Goal: Transaction & Acquisition: Purchase product/service

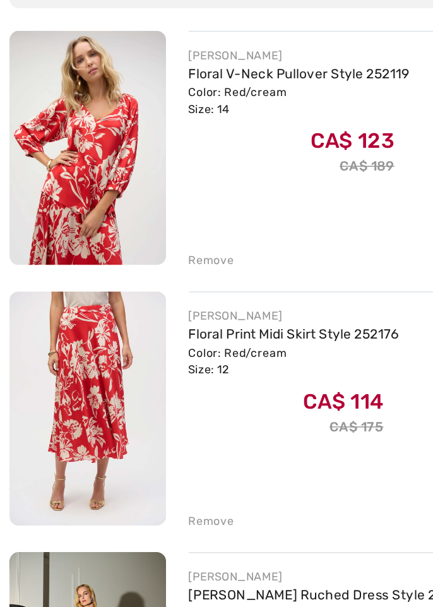
checkbox input "true"
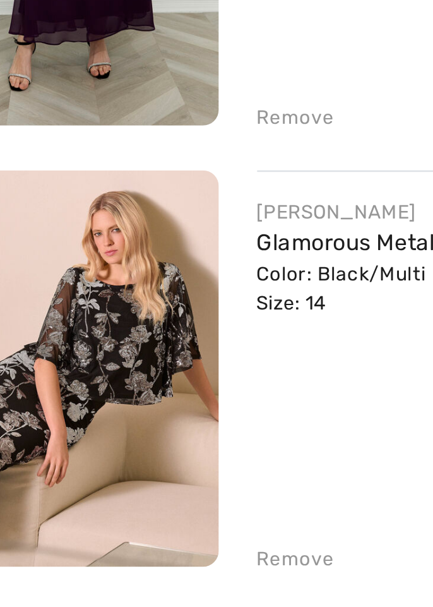
scroll to position [1002, 0]
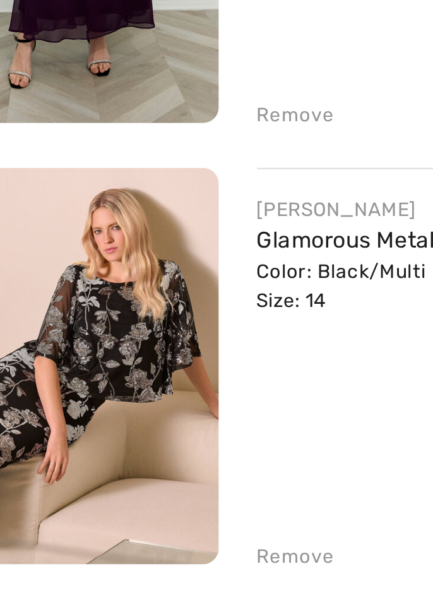
click at [59, 506] on img at bounding box center [60, 517] width 105 height 157
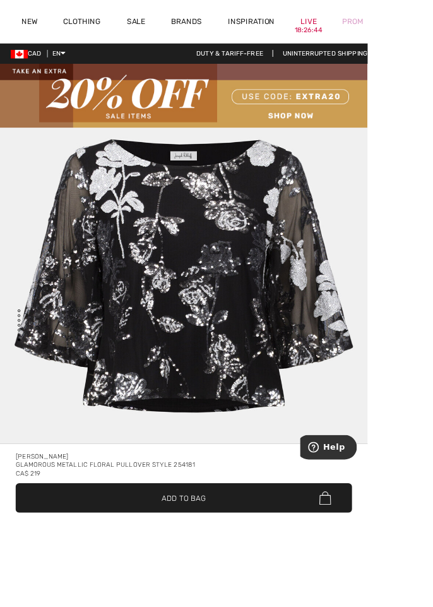
scroll to position [4140, 0]
click at [290, 562] on div "CA$ 219" at bounding box center [216, 557] width 396 height 10
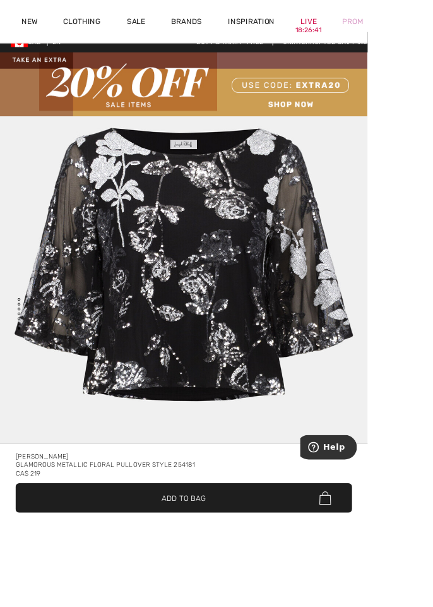
scroll to position [14, 0]
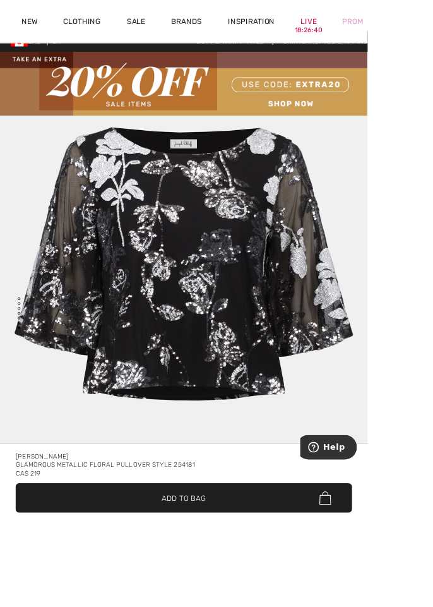
click at [233, 552] on div "Glamorous Metallic Floral Pullover Style 254181" at bounding box center [216, 547] width 396 height 10
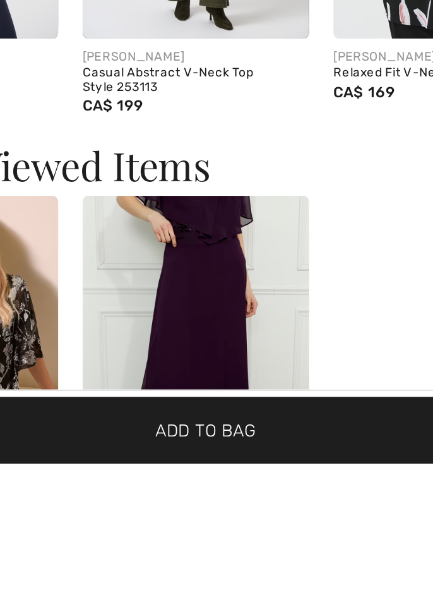
scroll to position [1785, 0]
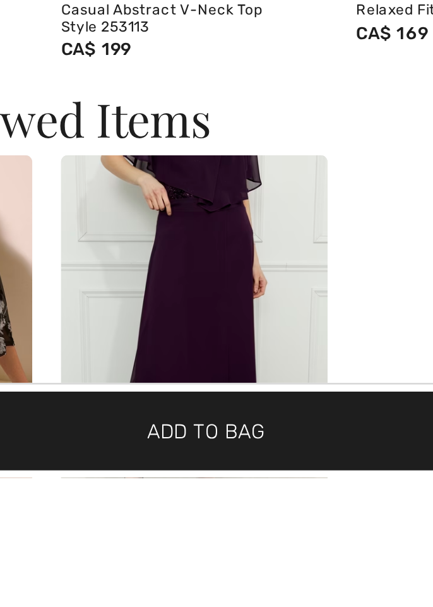
click at [178, 581] on img at bounding box center [211, 553] width 117 height 176
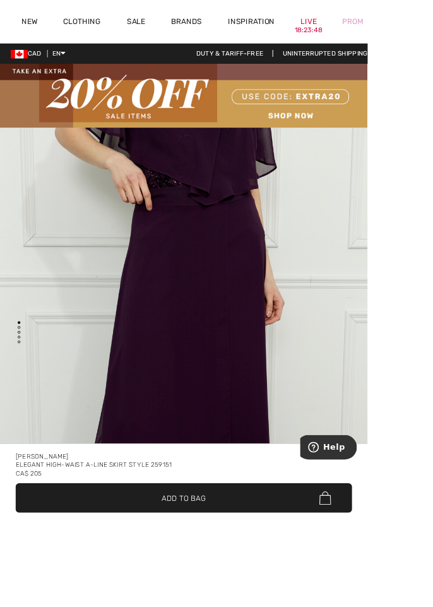
click at [241, 97] on img at bounding box center [216, 112] width 433 height 75
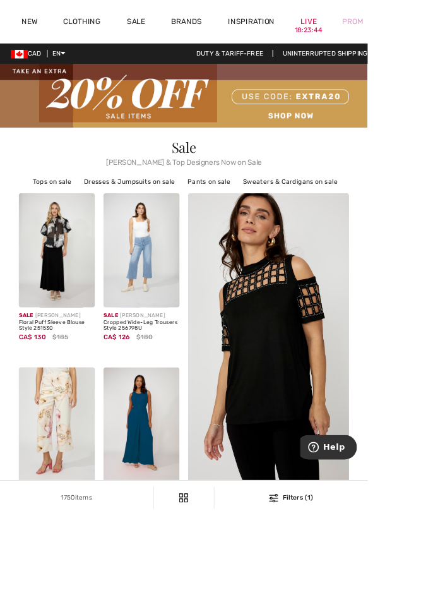
click at [432, 33] on div "Prom" at bounding box center [415, 25] width 55 height 52
click at [432, 28] on div "Prom" at bounding box center [415, 25] width 55 height 52
click at [432, 30] on div "Prom" at bounding box center [415, 25] width 55 height 52
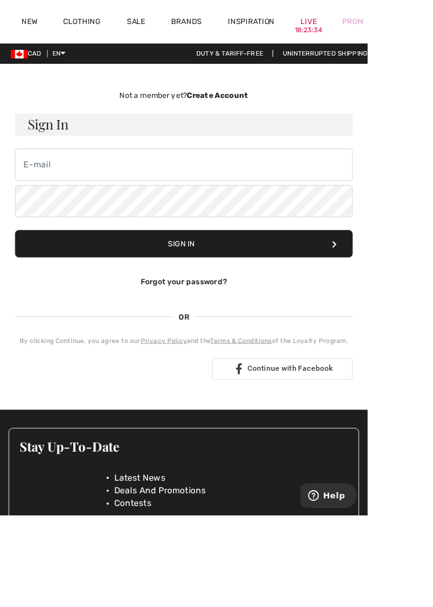
click at [432, 28] on div "Prom" at bounding box center [415, 25] width 55 height 52
click at [432, 27] on div "Prom" at bounding box center [415, 25] width 55 height 52
click at [432, 31] on div "Prom" at bounding box center [415, 25] width 55 height 52
click at [432, 28] on div "Prom" at bounding box center [415, 25] width 55 height 52
click at [432, 30] on div "Prom" at bounding box center [415, 25] width 55 height 52
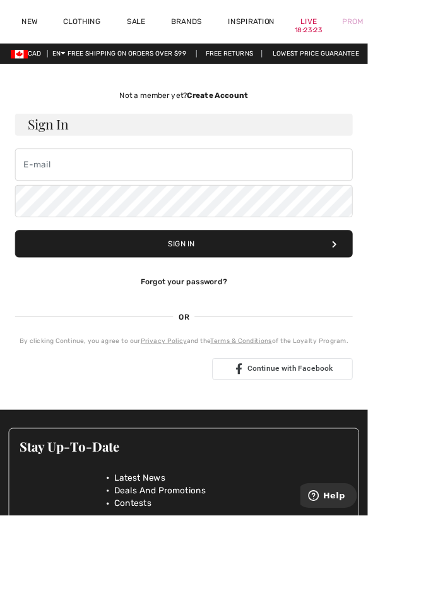
click at [432, 28] on div "Prom" at bounding box center [415, 25] width 55 height 52
click at [432, 32] on div "Prom" at bounding box center [415, 25] width 55 height 52
click at [432, 29] on div "Prom" at bounding box center [415, 25] width 55 height 52
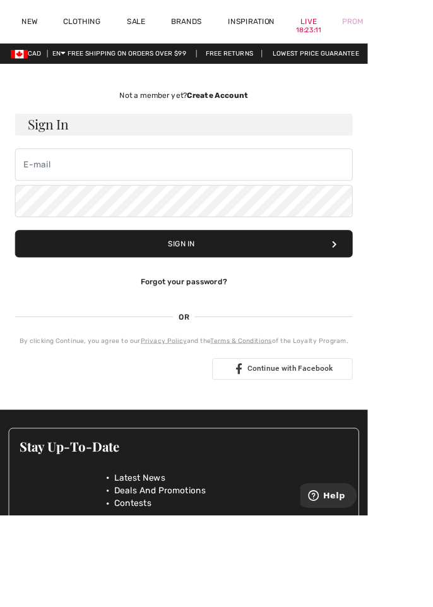
click at [432, 28] on div "Prom" at bounding box center [415, 25] width 55 height 52
click at [432, 30] on div "Prom" at bounding box center [415, 25] width 55 height 52
click at [432, 33] on div "Prom" at bounding box center [415, 25] width 55 height 52
click at [432, 26] on div "Prom" at bounding box center [415, 25] width 55 height 52
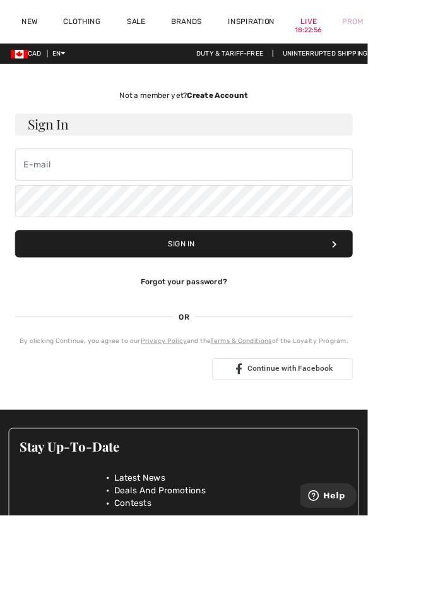
click at [425, 23] on link "Prom" at bounding box center [415, 25] width 25 height 13
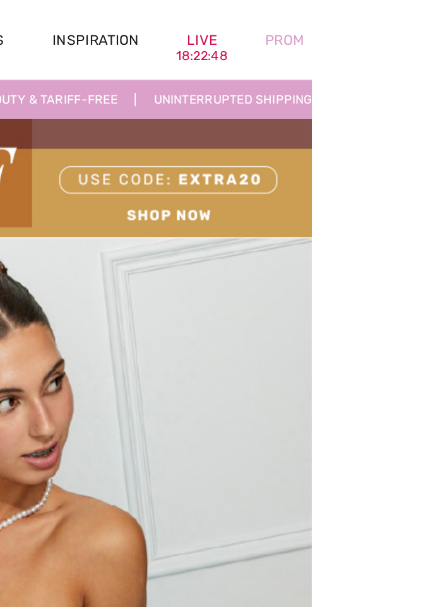
click at [432, 21] on div "Prom" at bounding box center [415, 25] width 55 height 52
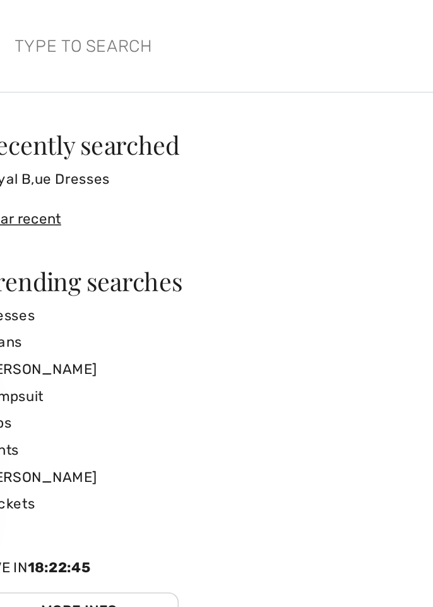
click at [130, 121] on link "Royal B,ue Dresses" at bounding box center [216, 113] width 330 height 17
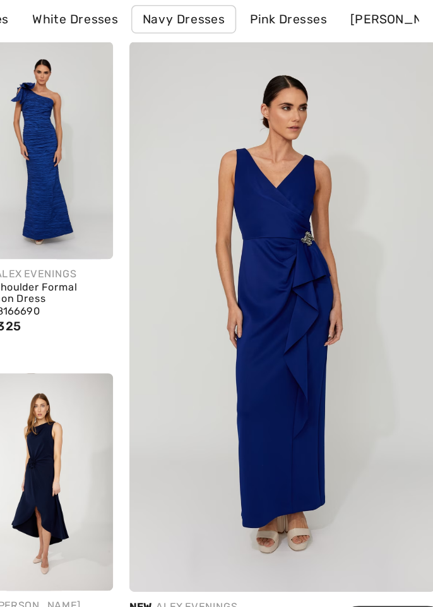
scroll to position [52, 0]
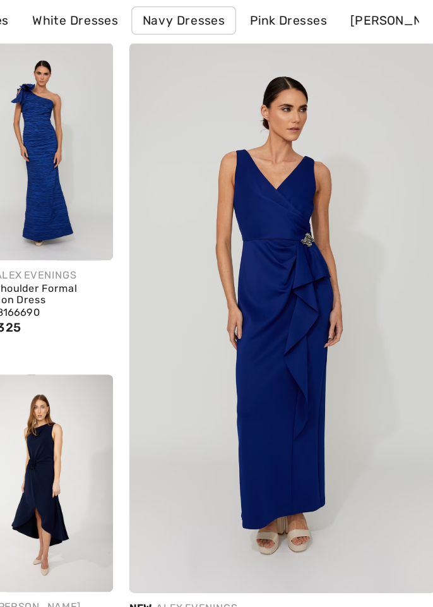
click at [289, 335] on img at bounding box center [316, 333] width 227 height 341
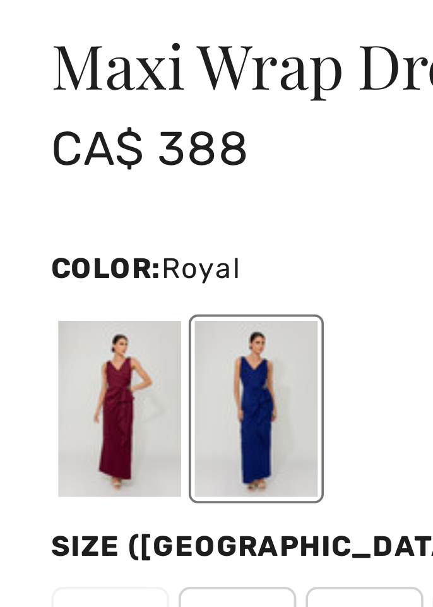
scroll to position [418, 0]
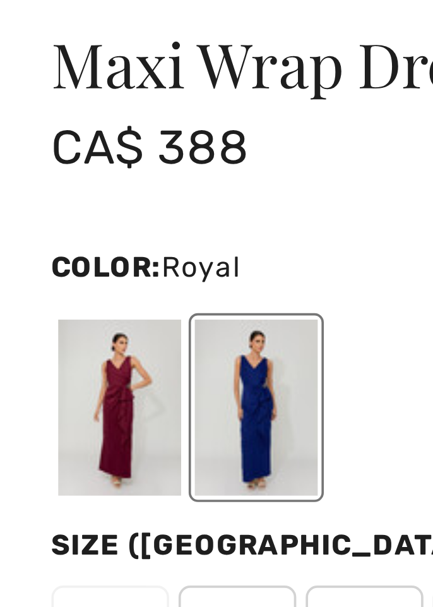
click at [31, 437] on div at bounding box center [36, 442] width 33 height 47
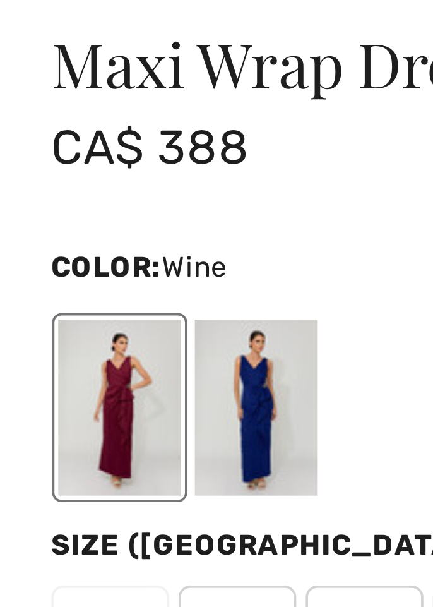
scroll to position [0, 0]
click at [28, 438] on div at bounding box center [36, 442] width 33 height 47
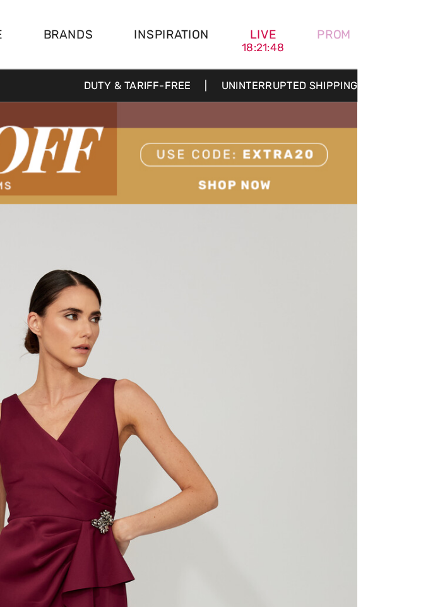
click at [432, 26] on div "Prom" at bounding box center [415, 25] width 55 height 52
click at [432, 27] on div "Prom" at bounding box center [415, 25] width 55 height 52
click at [432, 29] on div "Prom" at bounding box center [415, 25] width 55 height 52
click at [432, 26] on div "Prom" at bounding box center [415, 25] width 55 height 52
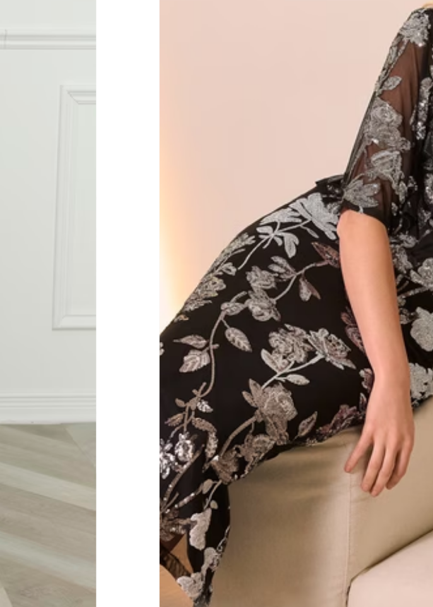
scroll to position [1317, 0]
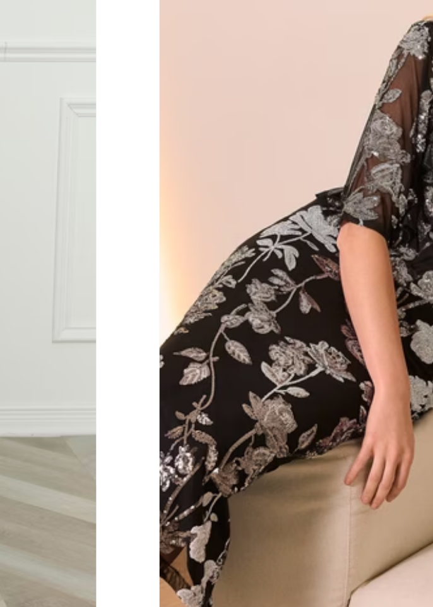
click at [157, 360] on img at bounding box center [211, 333] width 117 height 176
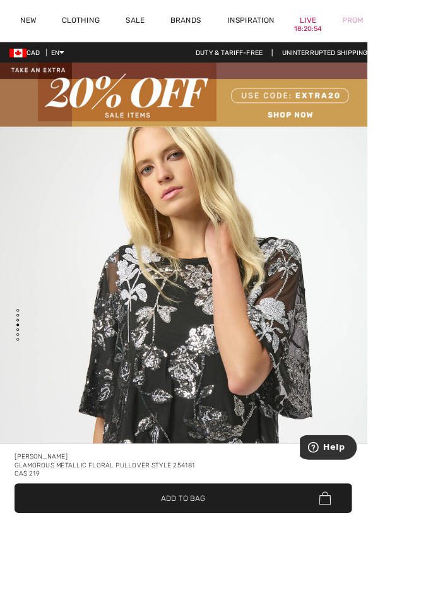
scroll to position [2035, 0]
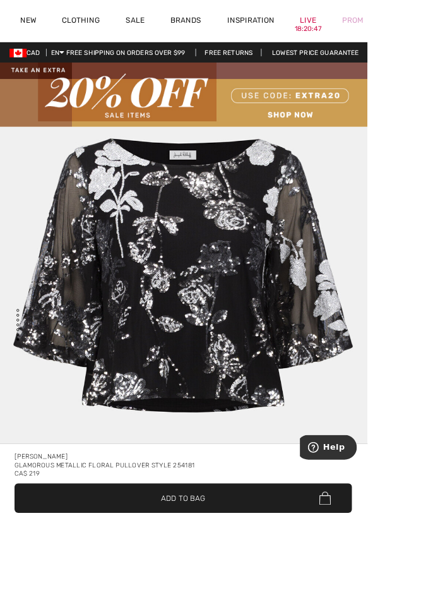
click at [243, 552] on div "Glamorous Metallic Floral Pullover Style 254181" at bounding box center [216, 547] width 396 height 10
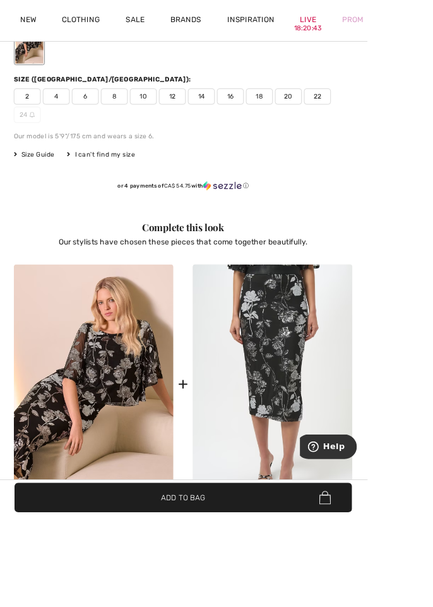
click at [274, 473] on img at bounding box center [321, 452] width 187 height 281
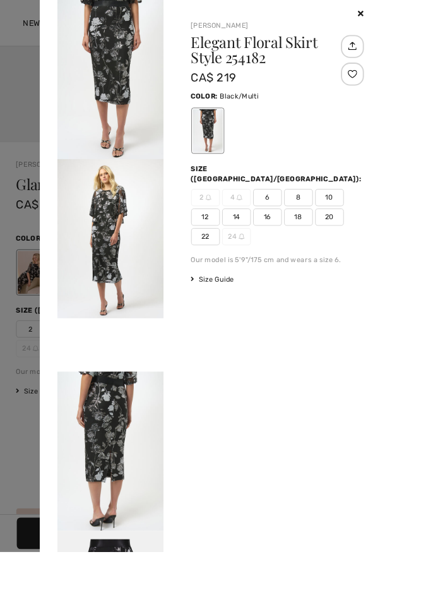
click at [34, 360] on div at bounding box center [216, 303] width 433 height 607
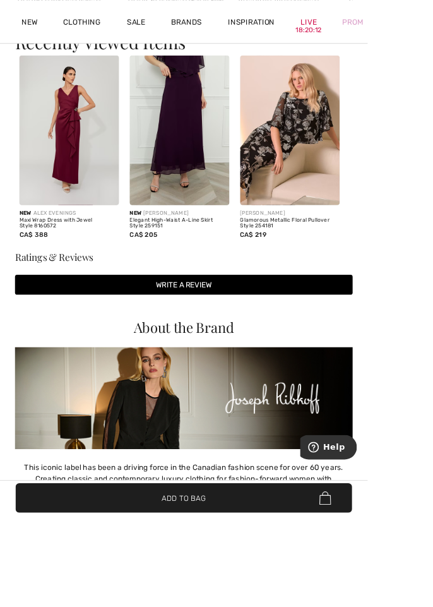
click at [140, 480] on img at bounding box center [217, 469] width 398 height 121
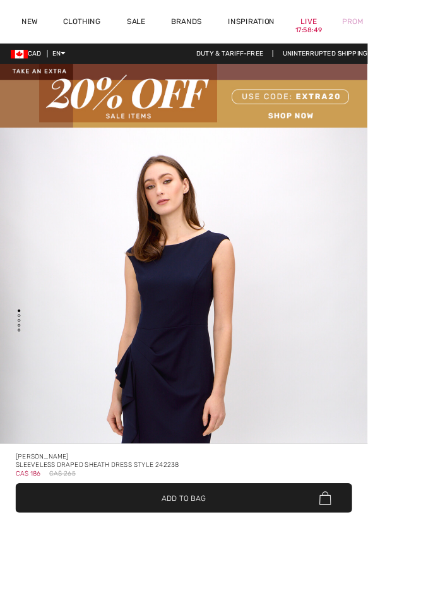
scroll to position [125, 0]
